Goal: Task Accomplishment & Management: Manage account settings

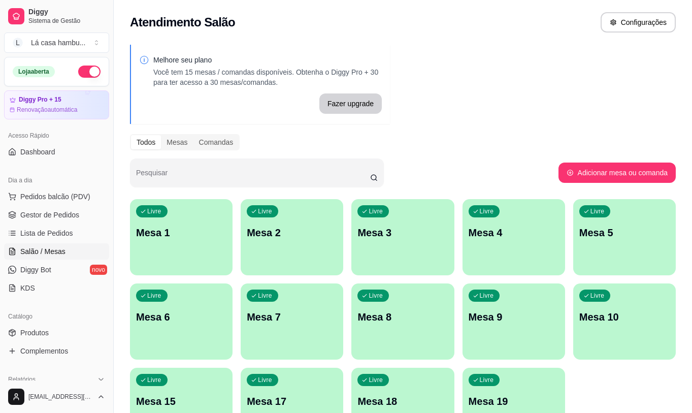
click at [399, 252] on div "Livre Mesa 3" at bounding box center [402, 231] width 102 height 64
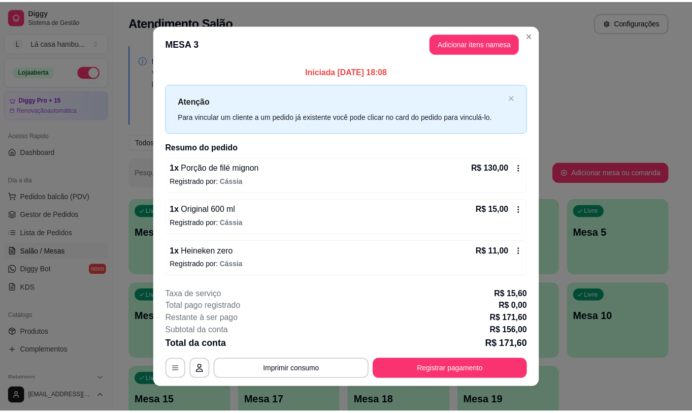
scroll to position [8, 0]
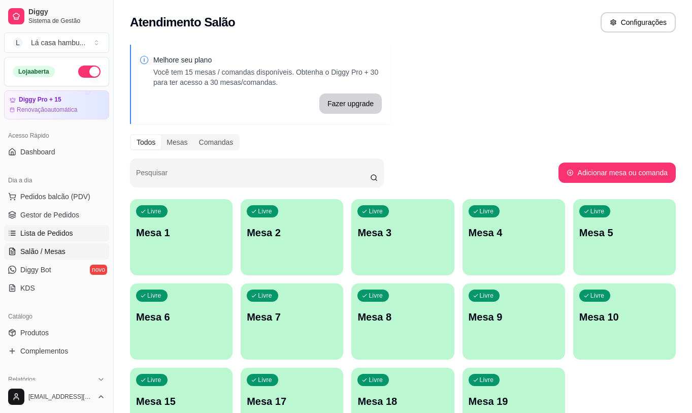
click at [65, 233] on span "Lista de Pedidos" at bounding box center [46, 233] width 53 height 10
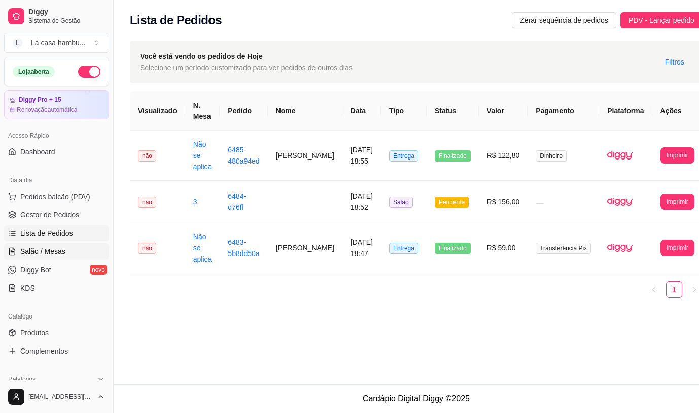
click at [34, 248] on span "Salão / Mesas" at bounding box center [42, 251] width 45 height 10
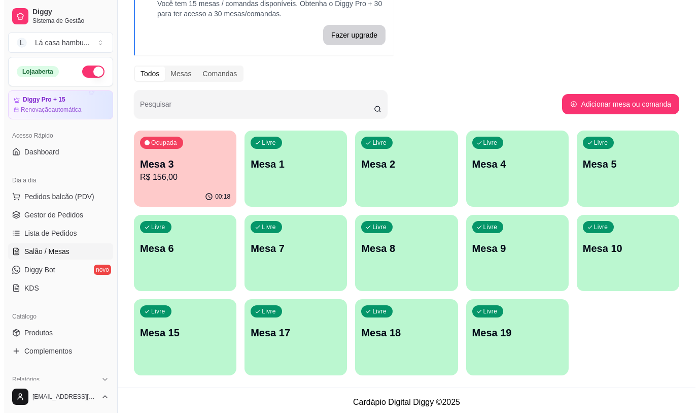
scroll to position [72, 0]
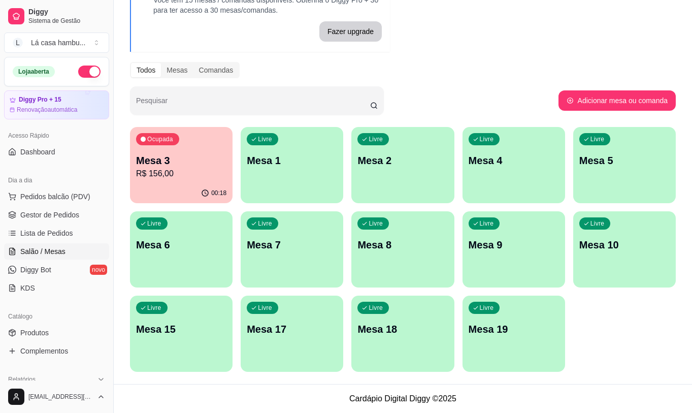
click at [191, 177] on p "R$ 156,00" at bounding box center [181, 173] width 90 height 12
click at [195, 161] on p "Mesa 3" at bounding box center [181, 160] width 90 height 14
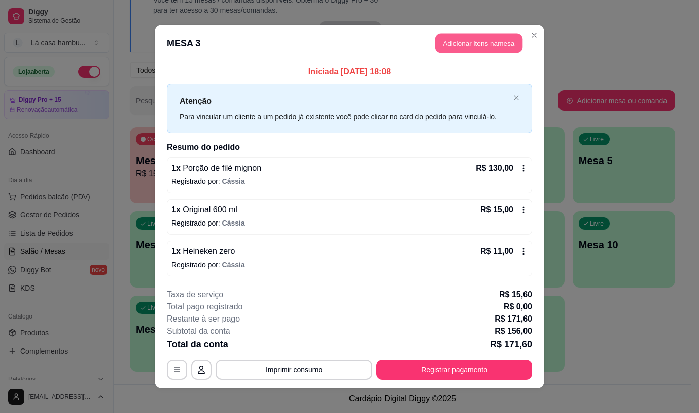
click at [499, 43] on button "Adicionar itens na mesa" at bounding box center [478, 43] width 87 height 20
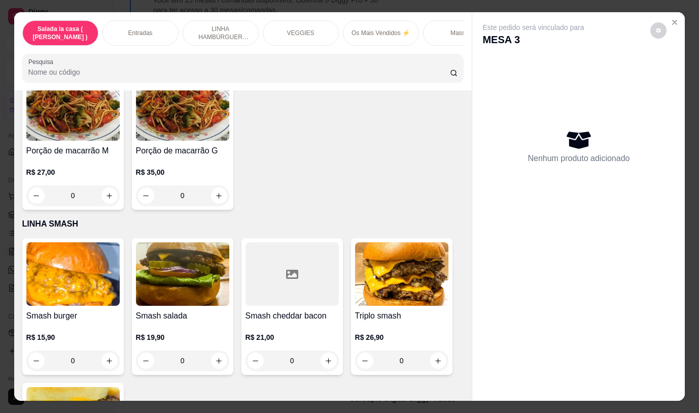
click at [472, 260] on div "Este pedido será vinculado para MESA 3 Nenhum produto adicionado" at bounding box center [578, 197] width 213 height 371
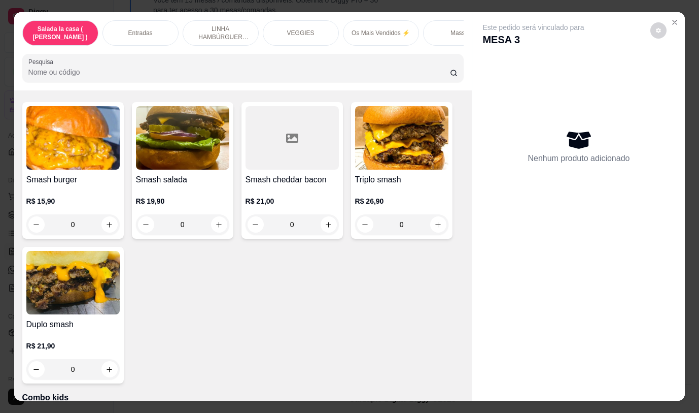
drag, startPoint x: 468, startPoint y: 263, endPoint x: 470, endPoint y: 271, distance: 8.3
click at [472, 268] on div "Este pedido será vinculado para MESA 3 Nenhum produto adicionado" at bounding box center [578, 197] width 213 height 371
click at [472, 274] on div "Este pedido será vinculado para MESA 3 Nenhum produto adicionado" at bounding box center [578, 197] width 213 height 371
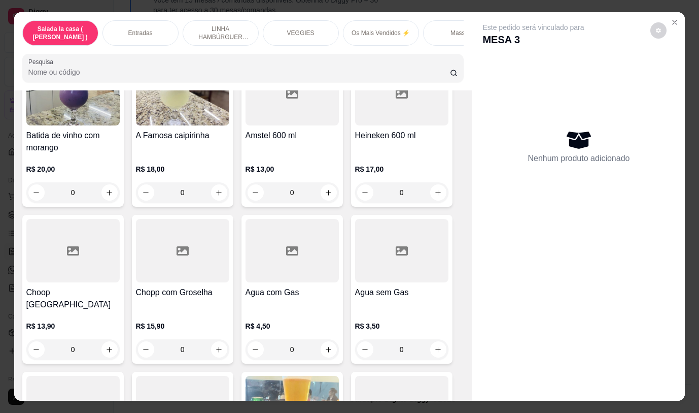
scroll to position [5148, 0]
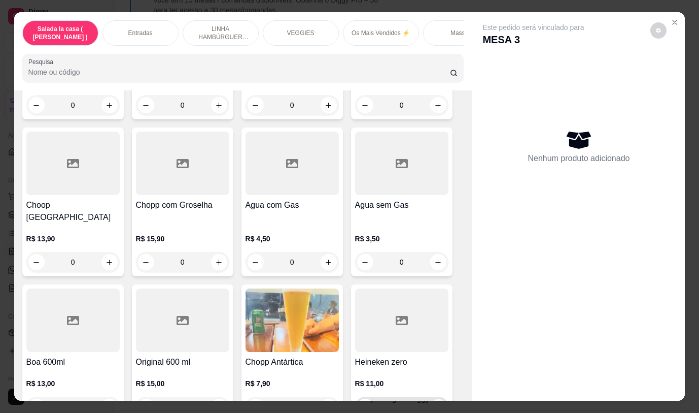
click at [435, 403] on icon "increase-product-quantity" at bounding box center [438, 407] width 8 height 8
type input "1"
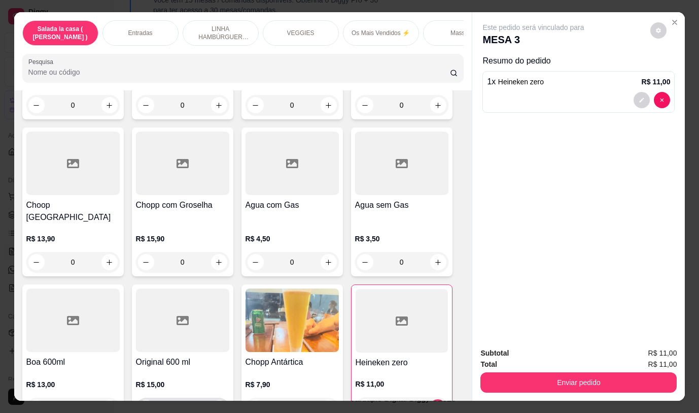
click at [215, 404] on icon "increase-product-quantity" at bounding box center [219, 408] width 8 height 8
type input "1"
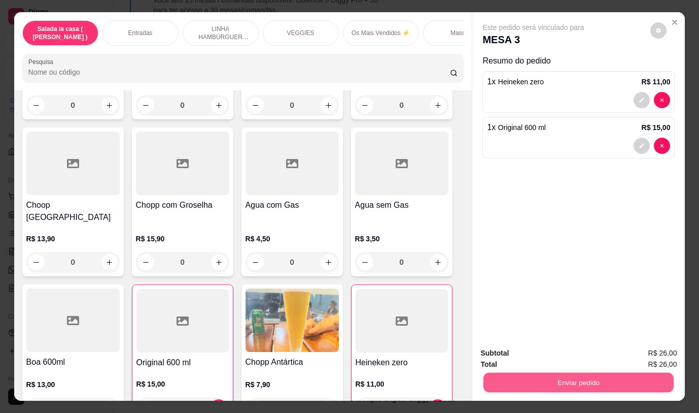
click at [562, 379] on button "Enviar pedido" at bounding box center [579, 382] width 190 height 20
click at [566, 348] on button "Não registrar e enviar pedido" at bounding box center [545, 353] width 102 height 19
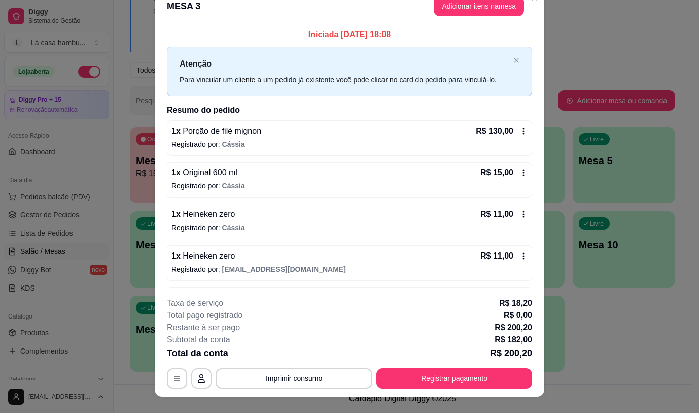
scroll to position [0, 0]
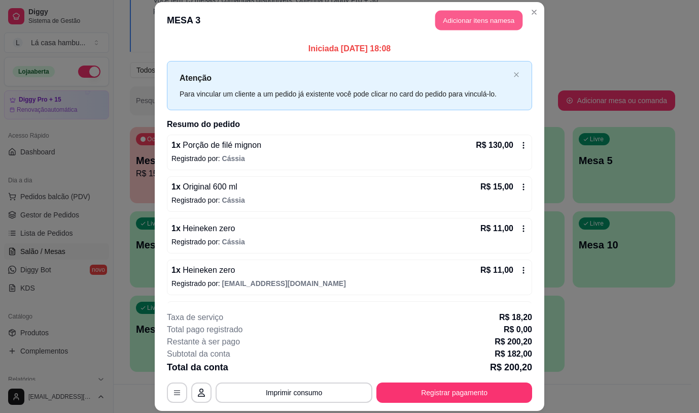
click at [488, 15] on button "Adicionar itens na mesa" at bounding box center [478, 21] width 87 height 20
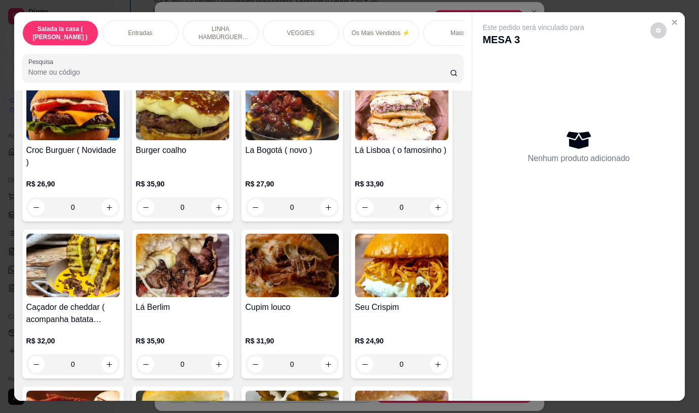
scroll to position [5148, 0]
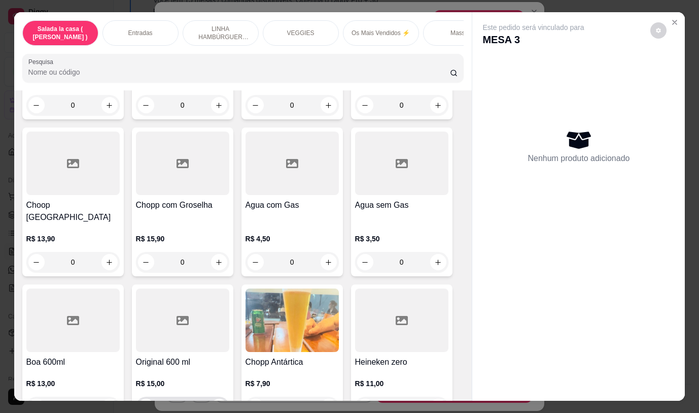
click at [211, 398] on button "increase-product-quantity" at bounding box center [219, 406] width 16 height 16
type input "1"
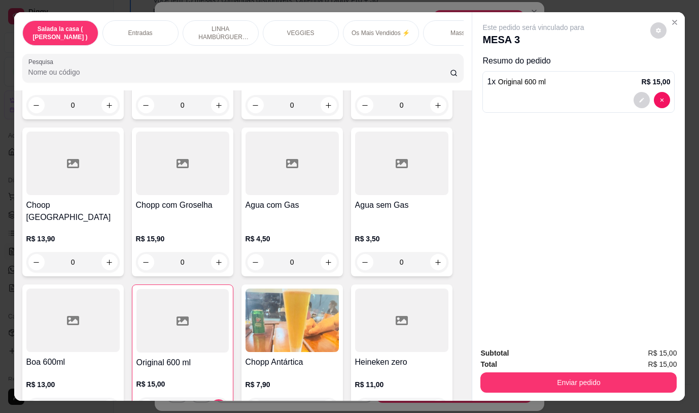
click at [521, 299] on div "Este pedido será vinculado para MESA 3 Resumo do pedido 1 x Original 600 ml R$ …" at bounding box center [578, 175] width 213 height 326
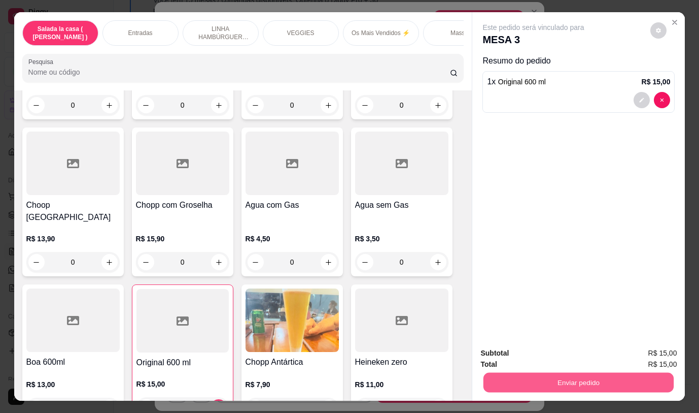
click at [511, 375] on button "Enviar pedido" at bounding box center [579, 382] width 190 height 20
click at [542, 240] on div "Este pedido será vinculado para MESA 3 Resumo do pedido 1 x Original 600 ml R$ …" at bounding box center [578, 175] width 213 height 326
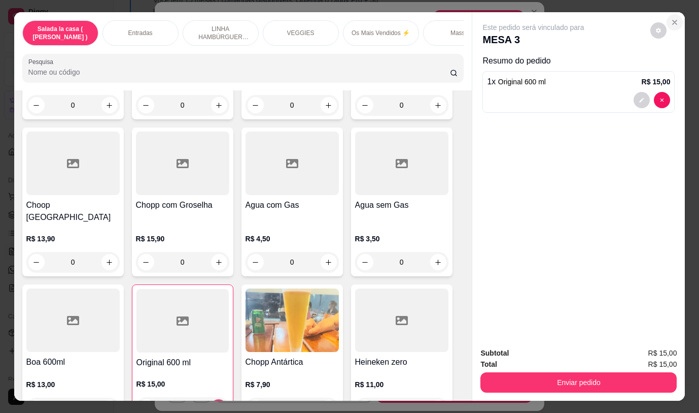
click at [673, 18] on icon "Close" at bounding box center [675, 22] width 8 height 8
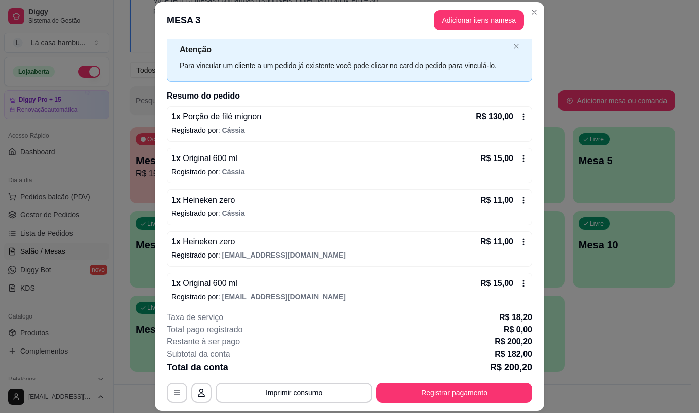
scroll to position [38, 0]
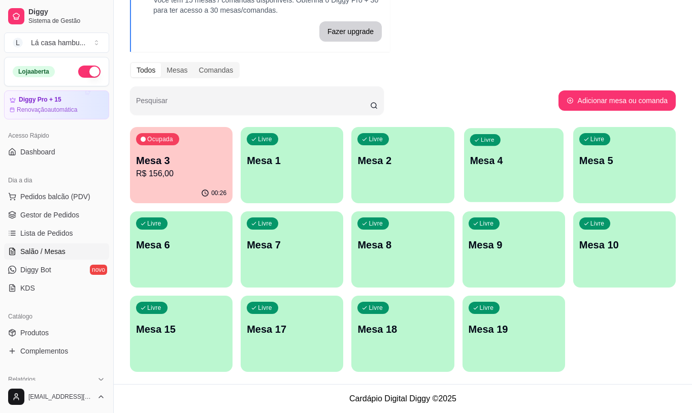
click at [538, 165] on p "Mesa 4" at bounding box center [513, 161] width 88 height 14
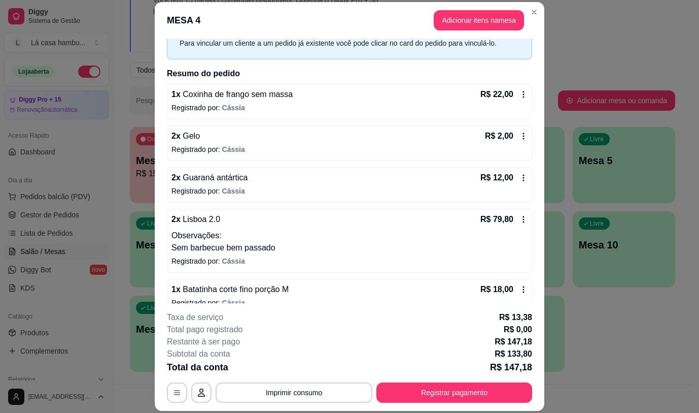
scroll to position [66, 0]
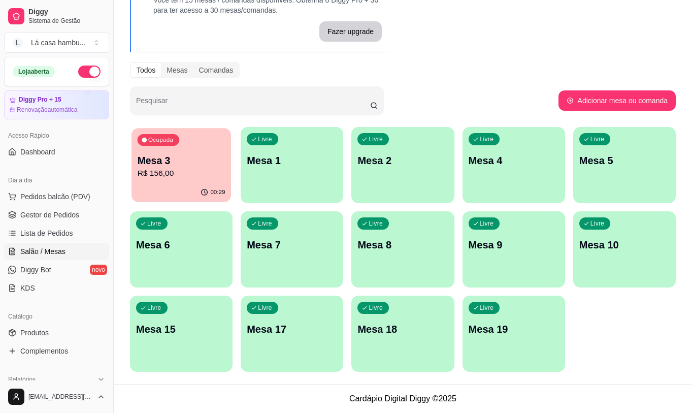
click at [185, 164] on p "Mesa 3" at bounding box center [182, 161] width 88 height 14
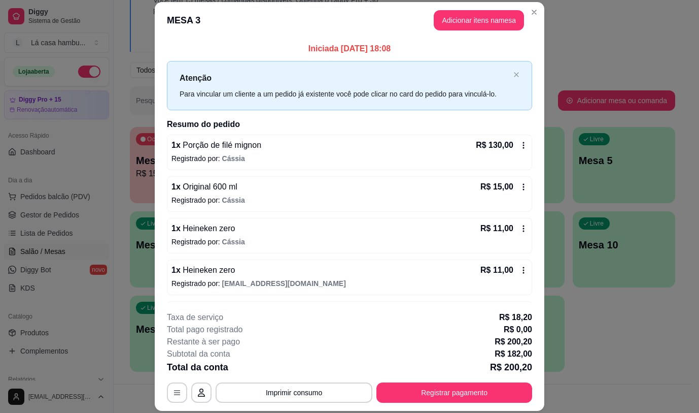
scroll to position [38, 0]
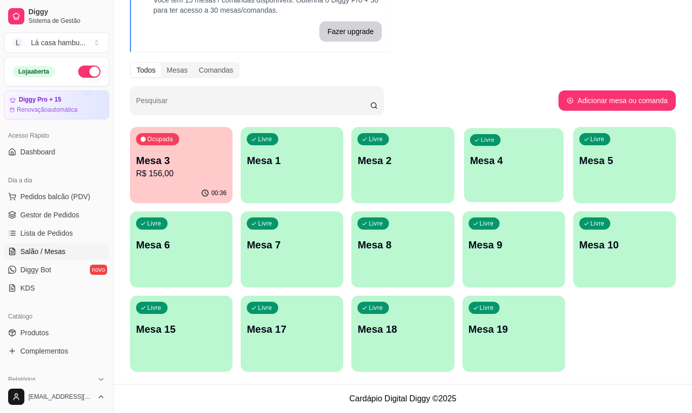
click at [500, 178] on div "Livre Mesa 4" at bounding box center [513, 159] width 99 height 62
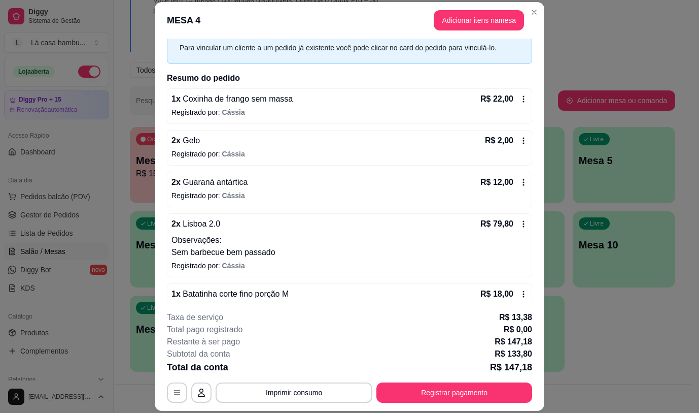
scroll to position [66, 0]
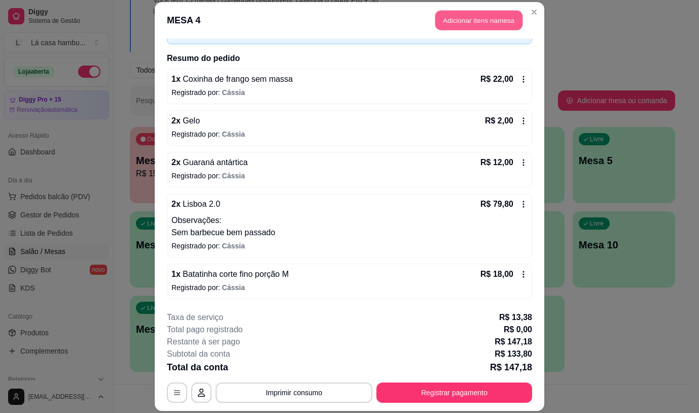
click at [497, 20] on button "Adicionar itens na mesa" at bounding box center [478, 21] width 87 height 20
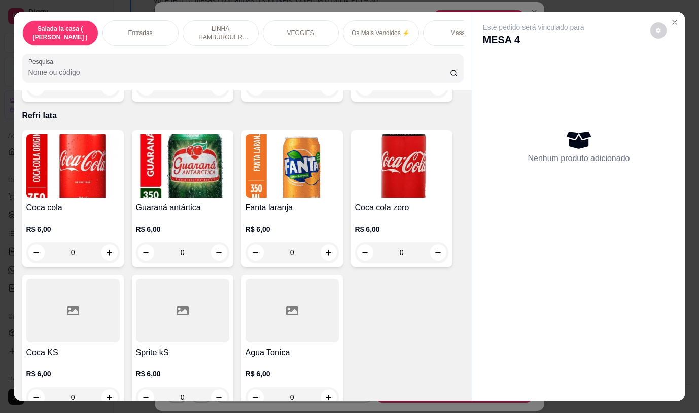
scroll to position [4163, 0]
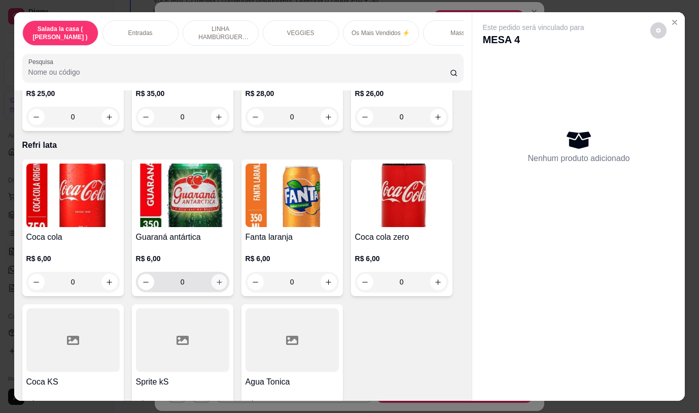
click at [215, 278] on icon "increase-product-quantity" at bounding box center [219, 282] width 8 height 8
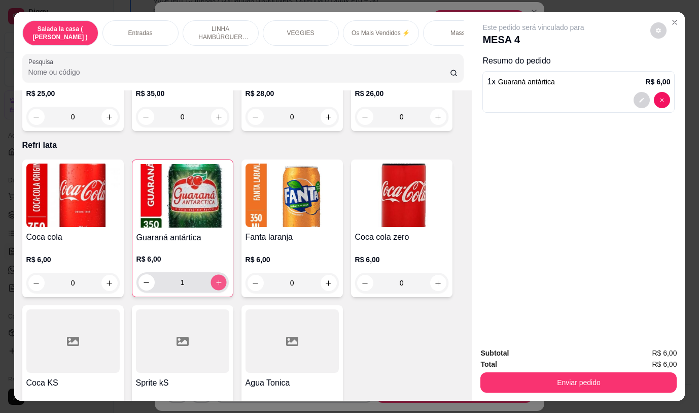
click at [216, 279] on icon "increase-product-quantity" at bounding box center [219, 283] width 8 height 8
type input "2"
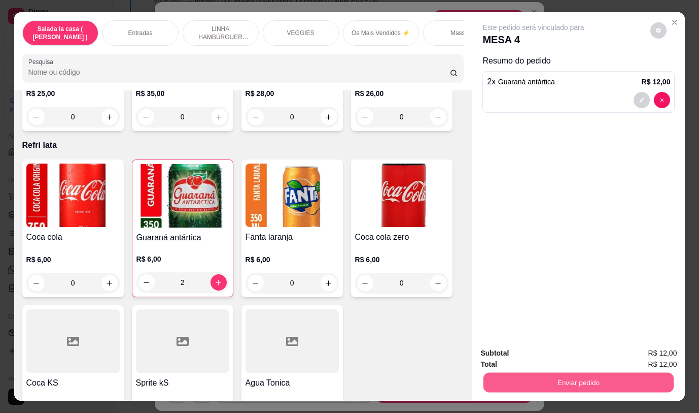
click at [563, 380] on button "Enviar pedido" at bounding box center [579, 382] width 190 height 20
click at [553, 357] on button "Não registrar e enviar pedido" at bounding box center [545, 353] width 102 height 19
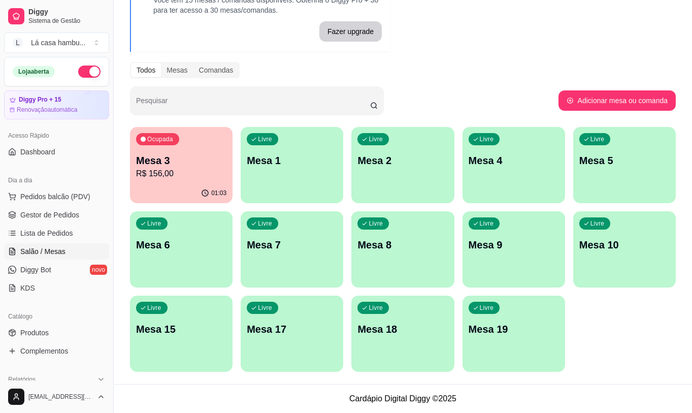
click at [212, 163] on p "Mesa 3" at bounding box center [181, 160] width 90 height 14
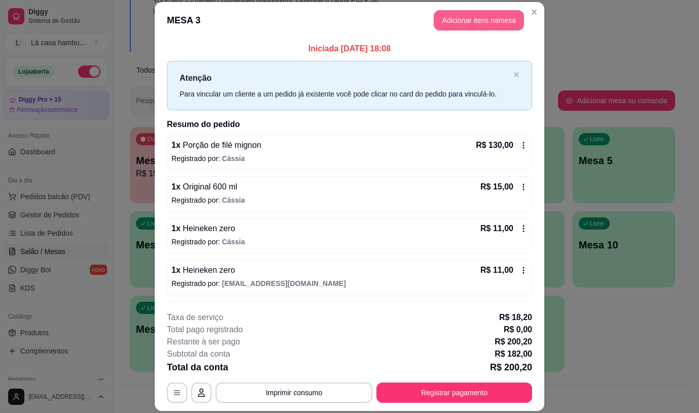
click at [498, 18] on button "Adicionar itens na mesa" at bounding box center [479, 20] width 90 height 20
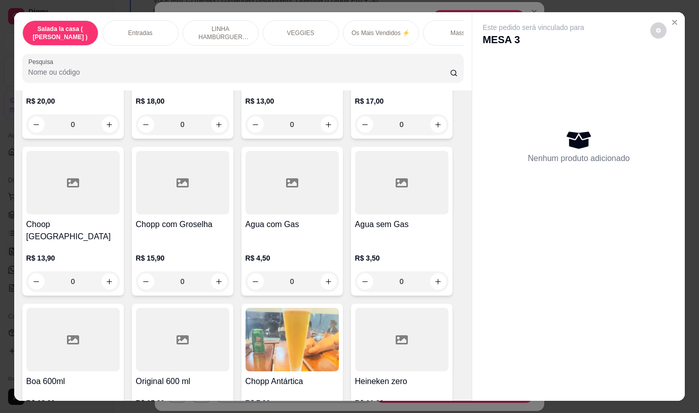
scroll to position [5148, 0]
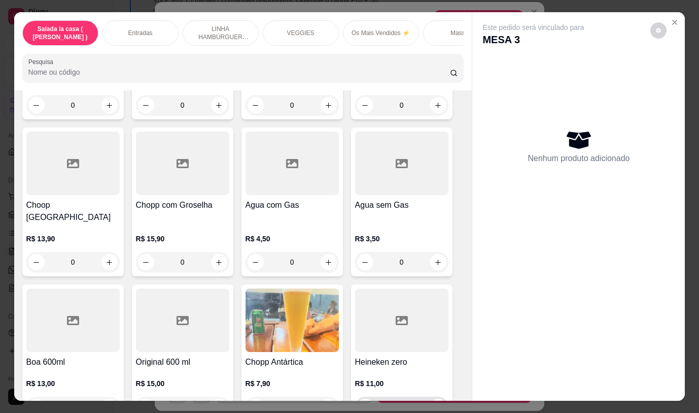
click at [436, 403] on icon "increase-product-quantity" at bounding box center [438, 407] width 8 height 8
type input "1"
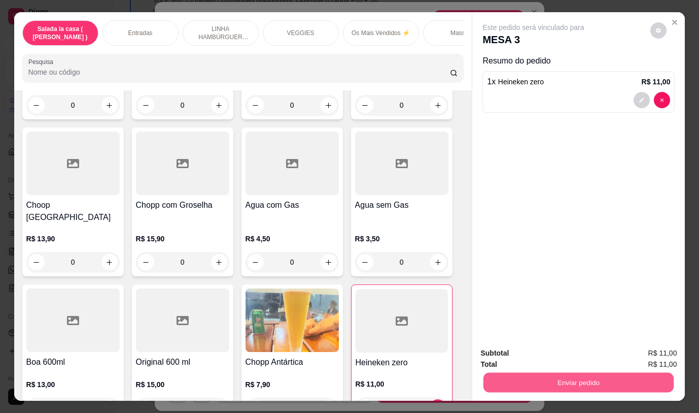
click at [544, 374] on button "Enviar pedido" at bounding box center [579, 382] width 190 height 20
click at [547, 354] on button "Não registrar e enviar pedido" at bounding box center [545, 353] width 102 height 19
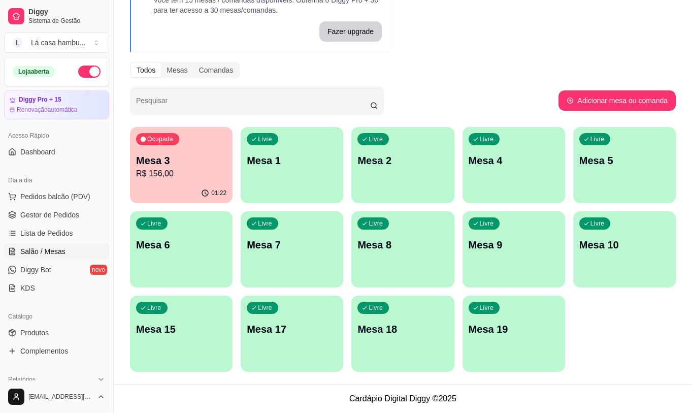
click at [521, 178] on div "Livre Mesa 4" at bounding box center [513, 159] width 102 height 64
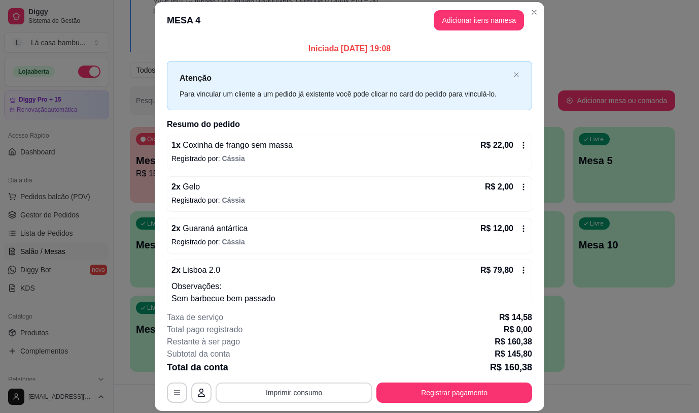
click at [287, 395] on button "Imprimir consumo" at bounding box center [294, 392] width 157 height 20
click at [310, 370] on button "IMPRESSORA" at bounding box center [293, 369] width 71 height 16
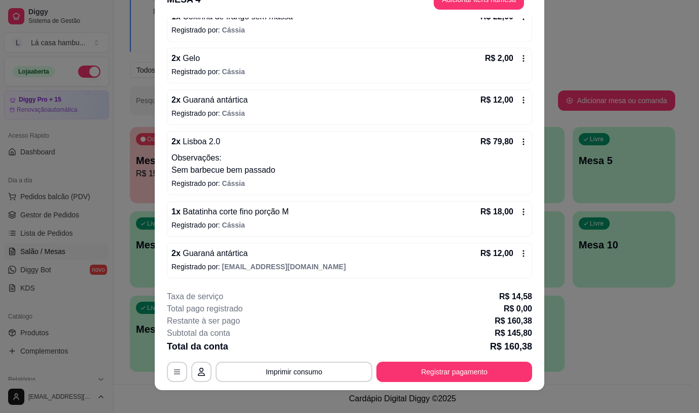
scroll to position [30, 0]
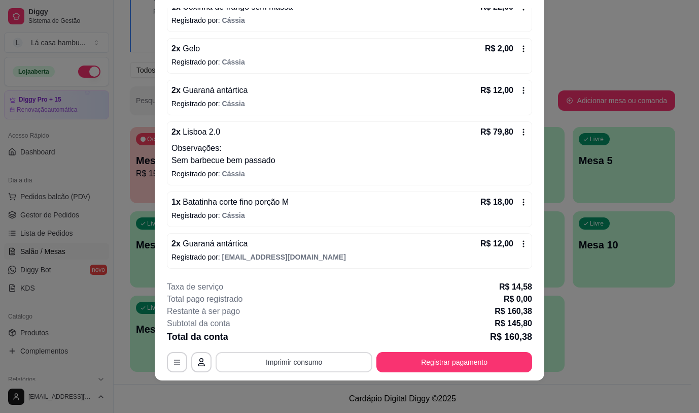
click at [316, 363] on button "Imprimir consumo" at bounding box center [294, 362] width 157 height 20
click at [307, 337] on button "IMPRESSORA" at bounding box center [293, 338] width 71 height 16
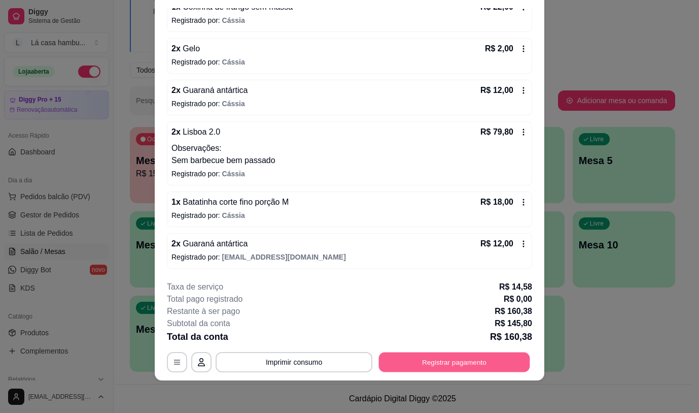
click at [478, 359] on button "Registrar pagamento" at bounding box center [454, 362] width 151 height 20
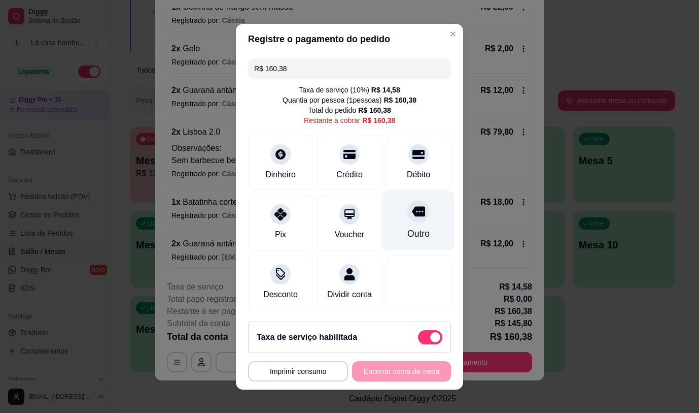
click at [412, 206] on icon at bounding box center [418, 211] width 13 height 10
type input "R$ 0,00"
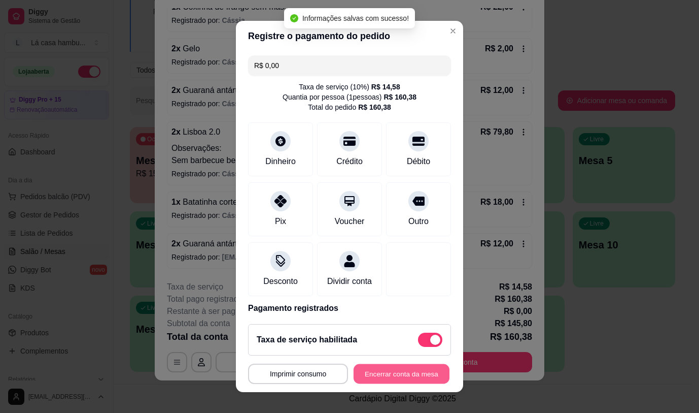
click at [412, 371] on button "Encerrar conta da mesa" at bounding box center [402, 374] width 96 height 20
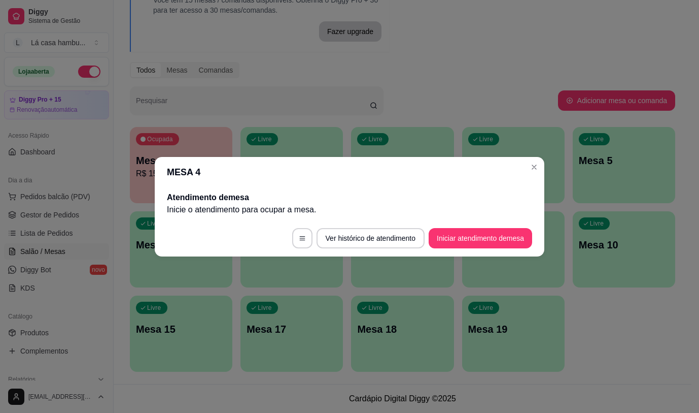
scroll to position [0, 0]
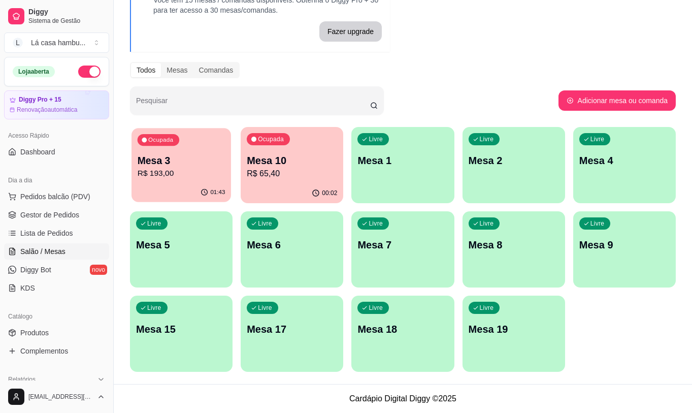
click at [191, 160] on p "Mesa 3" at bounding box center [182, 161] width 88 height 14
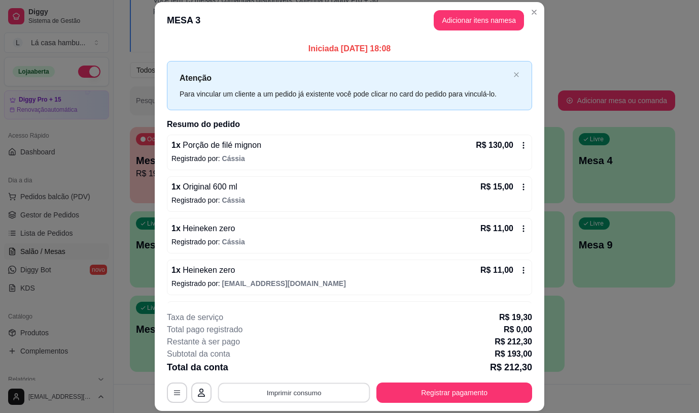
click at [300, 392] on button "Imprimir consumo" at bounding box center [294, 393] width 152 height 20
click at [292, 370] on button "IMPRESSORA" at bounding box center [294, 369] width 74 height 16
click at [331, 395] on button "Imprimir consumo" at bounding box center [294, 393] width 152 height 20
click at [314, 367] on button "IMPRESSORA" at bounding box center [294, 369] width 74 height 16
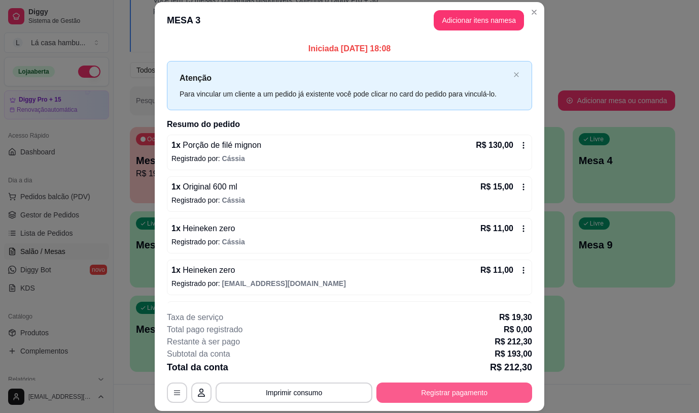
click at [436, 391] on button "Registrar pagamento" at bounding box center [455, 392] width 156 height 20
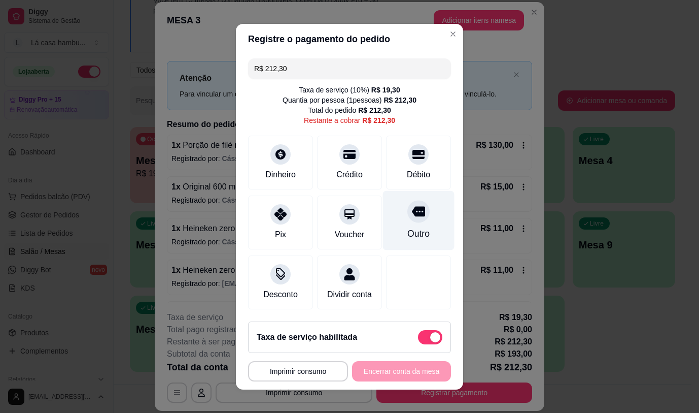
click at [412, 213] on icon at bounding box center [418, 211] width 13 height 10
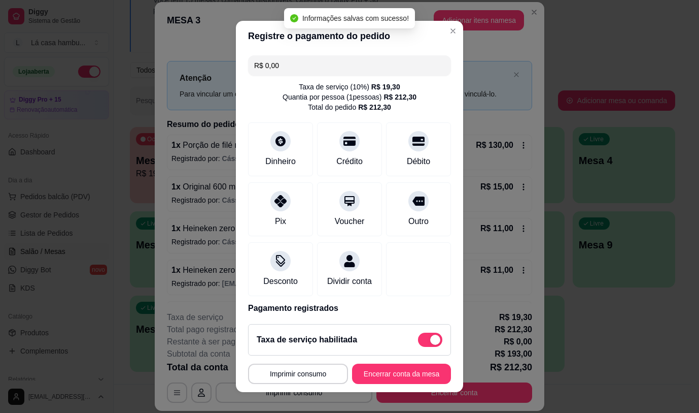
type input "R$ 0,00"
click at [415, 370] on button "Encerrar conta da mesa" at bounding box center [402, 374] width 96 height 20
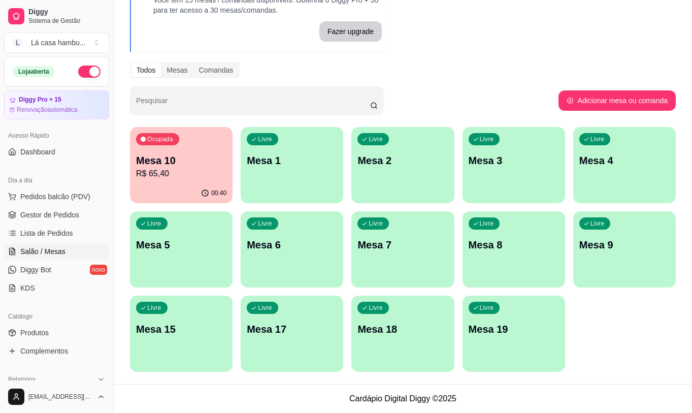
click at [158, 165] on p "Mesa 10" at bounding box center [181, 160] width 90 height 14
click at [184, 186] on div "00:40" at bounding box center [180, 192] width 99 height 19
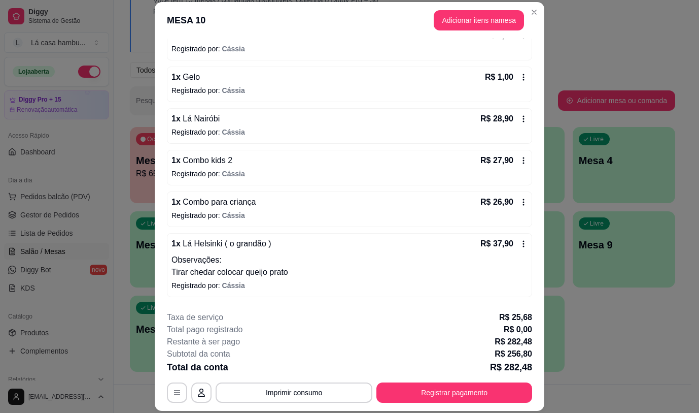
scroll to position [386, 0]
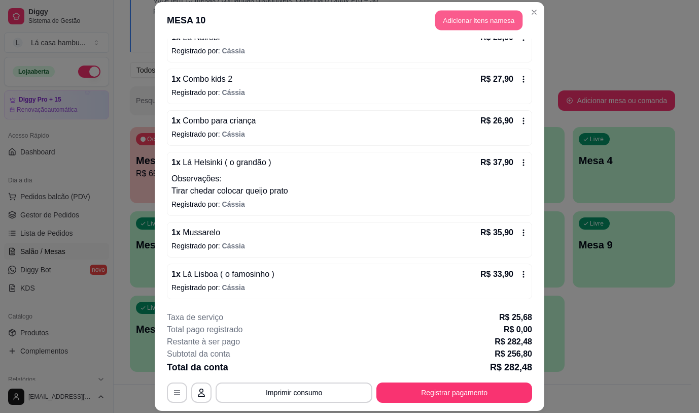
click at [457, 14] on button "Adicionar itens na mesa" at bounding box center [478, 21] width 87 height 20
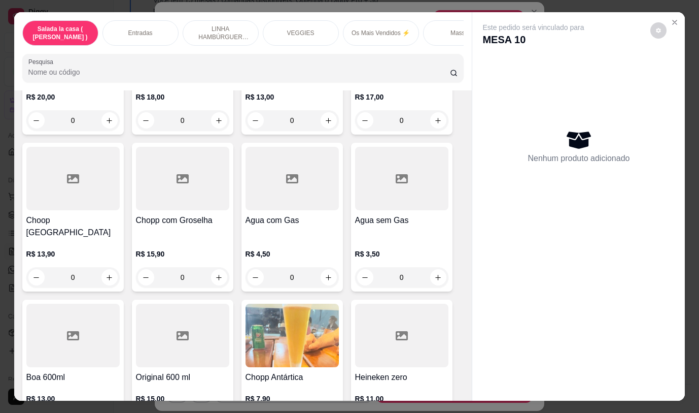
scroll to position [5148, 0]
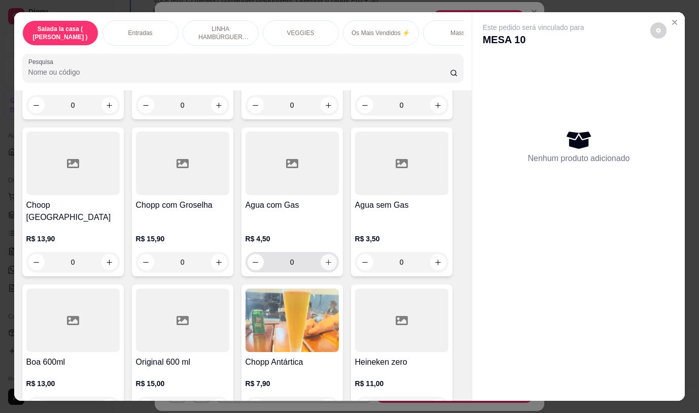
click at [327, 258] on icon "increase-product-quantity" at bounding box center [329, 262] width 8 height 8
type input "1"
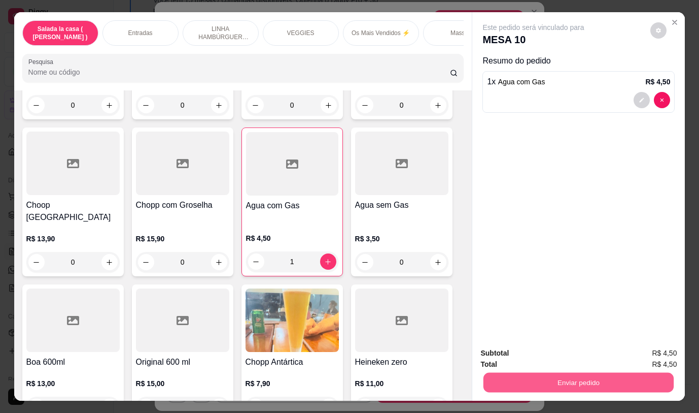
click at [550, 379] on button "Enviar pedido" at bounding box center [579, 382] width 190 height 20
click at [536, 348] on button "Não registrar e enviar pedido" at bounding box center [546, 353] width 106 height 19
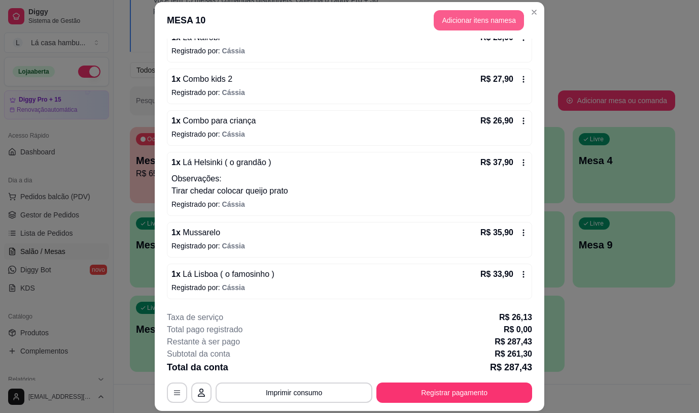
click at [456, 23] on button "Adicionar itens na mesa" at bounding box center [479, 20] width 90 height 20
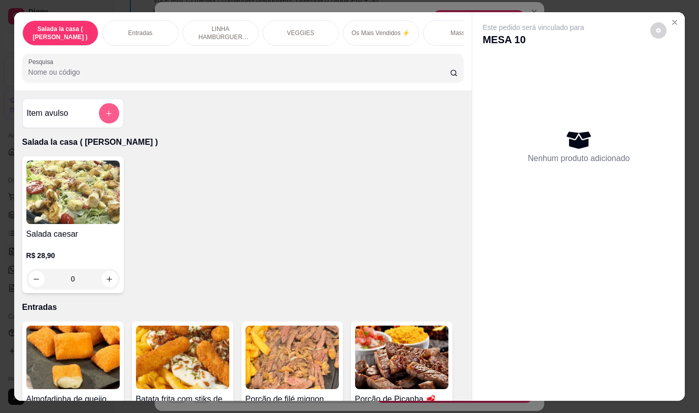
click at [110, 121] on button "add-separate-item" at bounding box center [109, 113] width 20 height 20
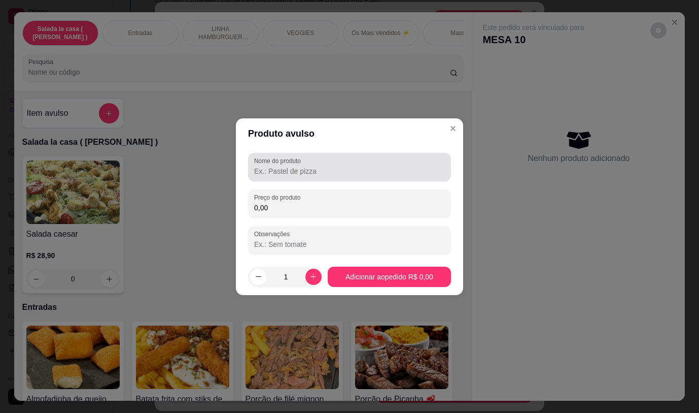
click at [272, 173] on input "Nome do produto" at bounding box center [349, 171] width 191 height 10
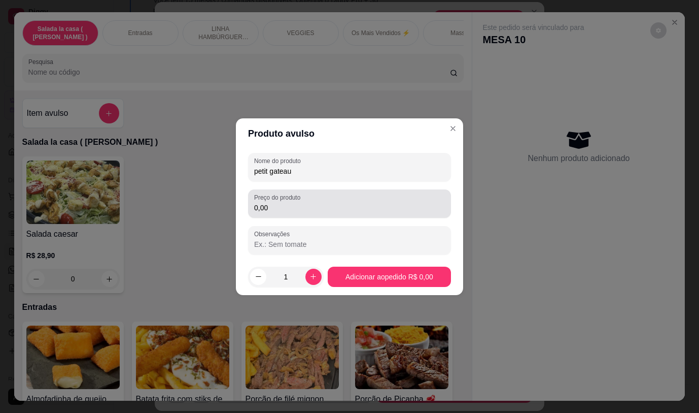
type input "petit gateau"
click at [396, 203] on input "0,00" at bounding box center [349, 207] width 191 height 10
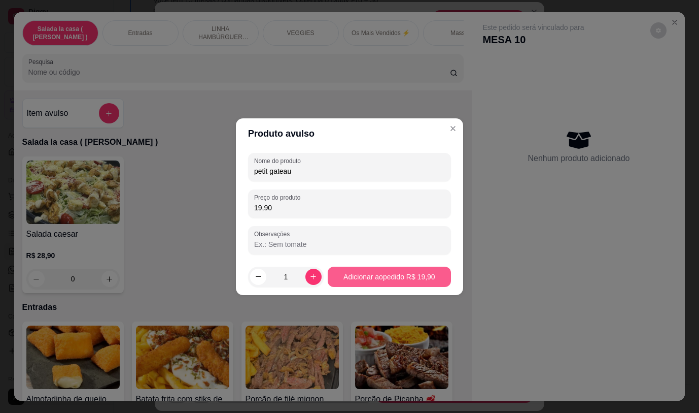
type input "19,90"
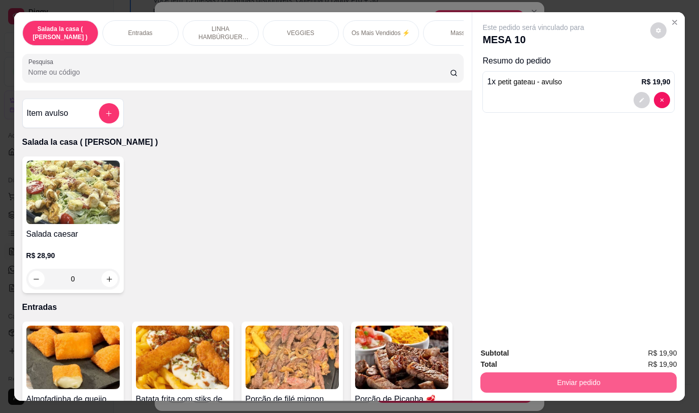
click at [606, 375] on button "Enviar pedido" at bounding box center [579, 382] width 196 height 20
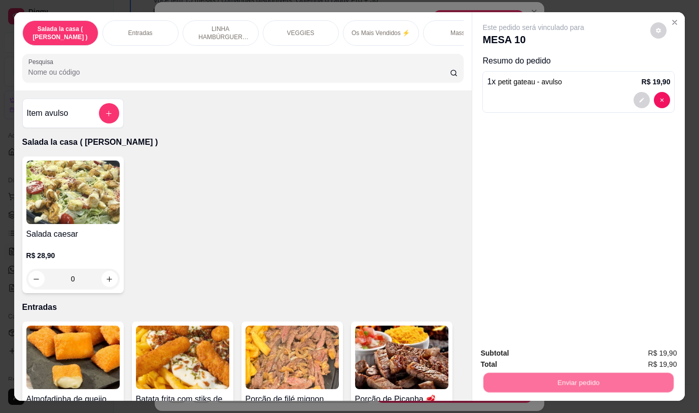
click at [529, 352] on button "Não registrar e enviar pedido" at bounding box center [546, 353] width 106 height 19
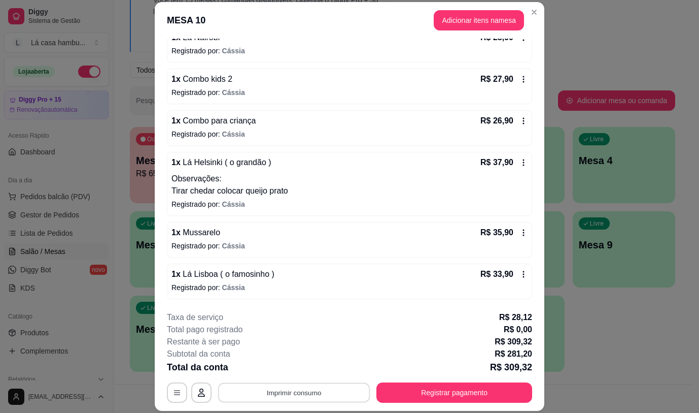
click at [281, 390] on button "Imprimir consumo" at bounding box center [294, 393] width 152 height 20
click at [292, 364] on button "IMPRESSORA" at bounding box center [293, 369] width 71 height 16
click at [428, 381] on div "**********" at bounding box center [349, 356] width 365 height 91
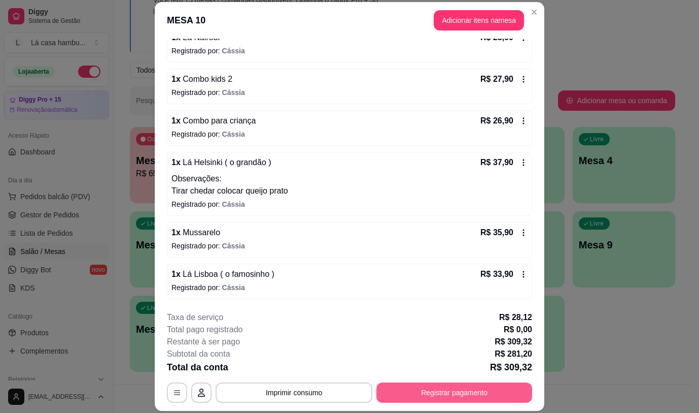
click at [423, 386] on button "Registrar pagamento" at bounding box center [455, 392] width 156 height 20
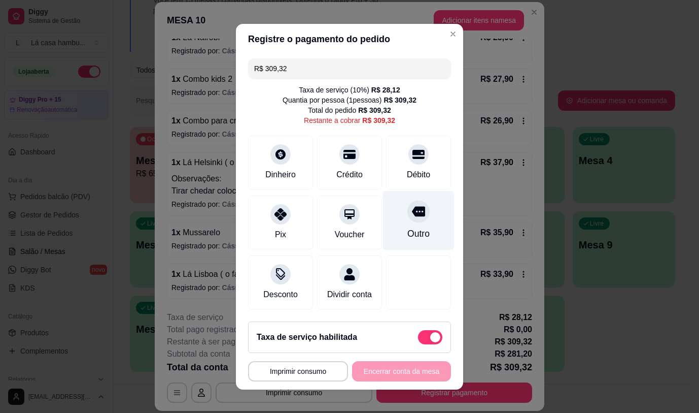
click at [412, 206] on div at bounding box center [418, 211] width 22 height 22
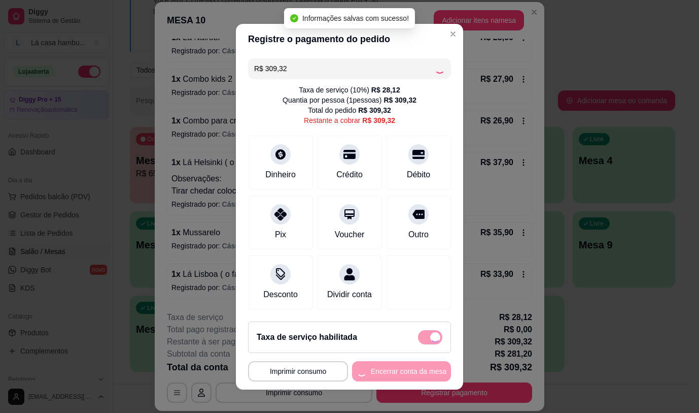
type input "R$ 0,00"
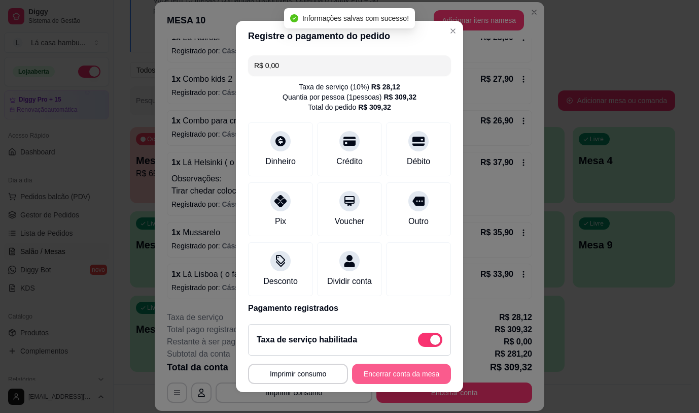
click at [428, 365] on button "Encerrar conta da mesa" at bounding box center [401, 373] width 99 height 20
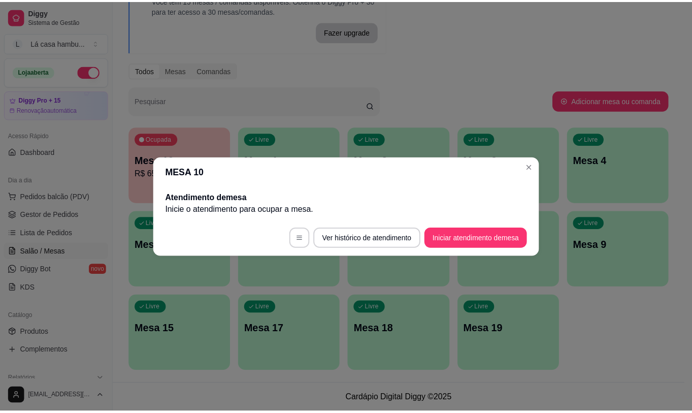
scroll to position [0, 0]
